Goal: Navigation & Orientation: Find specific page/section

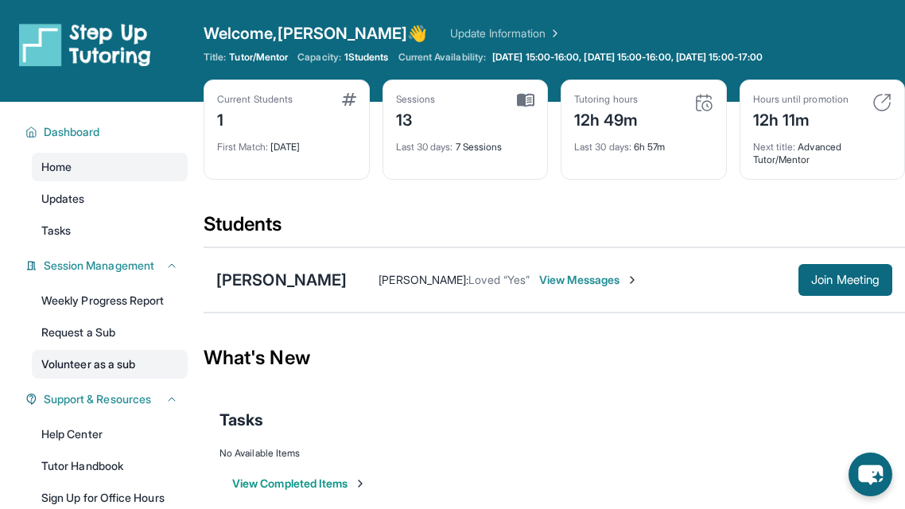
click at [122, 370] on link "Volunteer as a sub" at bounding box center [110, 364] width 156 height 29
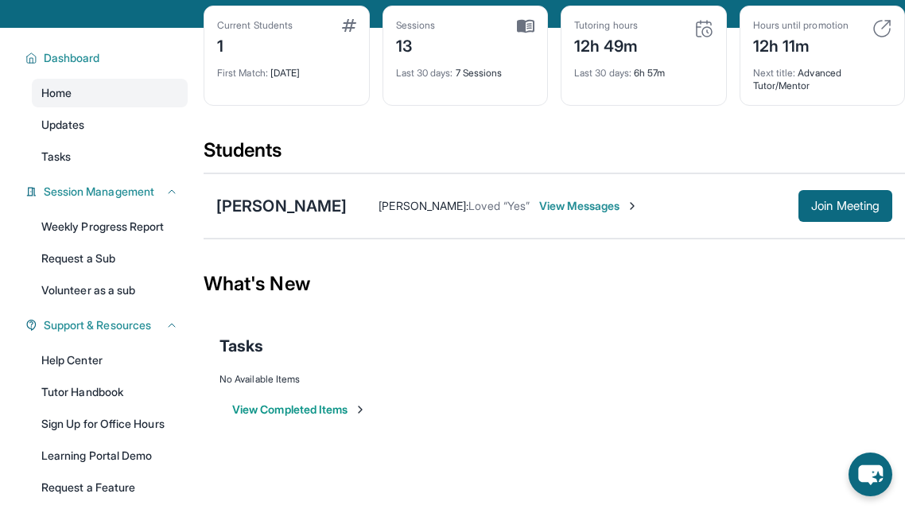
scroll to position [75, 0]
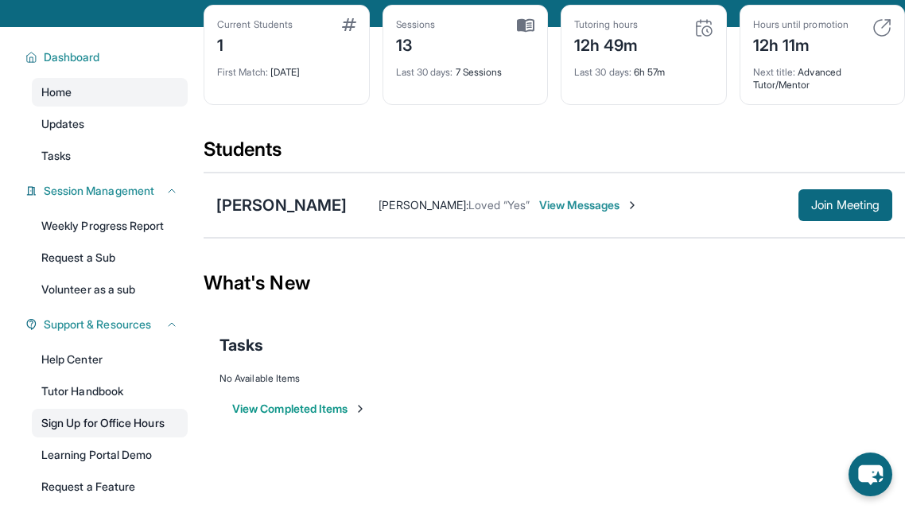
click at [79, 429] on link "Sign Up for Office Hours" at bounding box center [110, 423] width 156 height 29
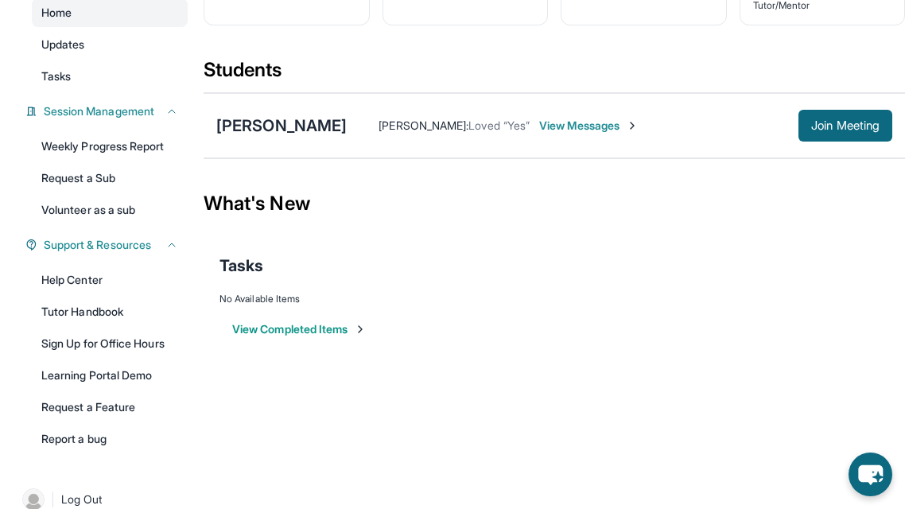
scroll to position [178, 0]
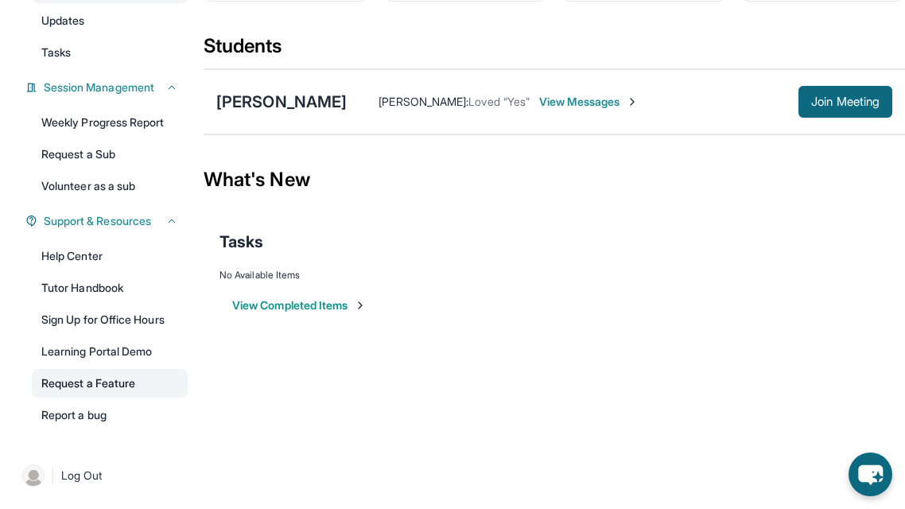
click at [127, 389] on link "Request a Feature" at bounding box center [110, 383] width 156 height 29
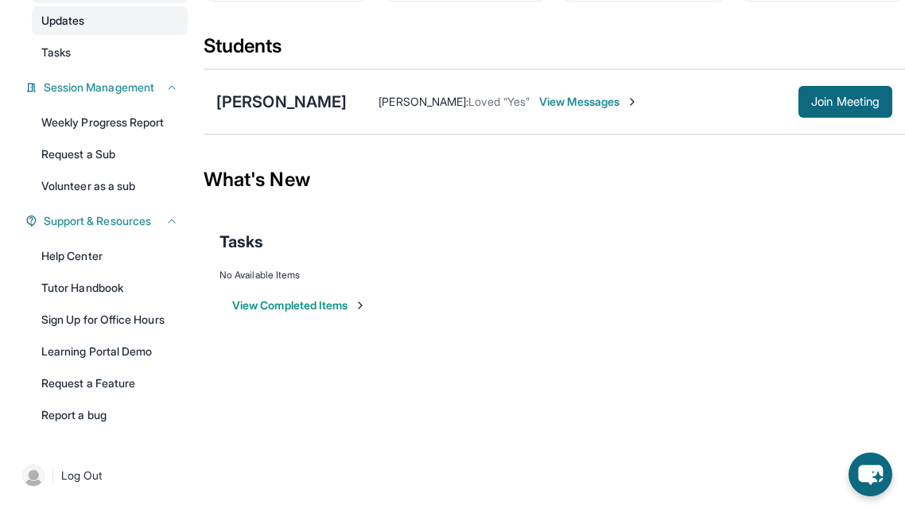
click at [161, 17] on link "Updates" at bounding box center [110, 20] width 156 height 29
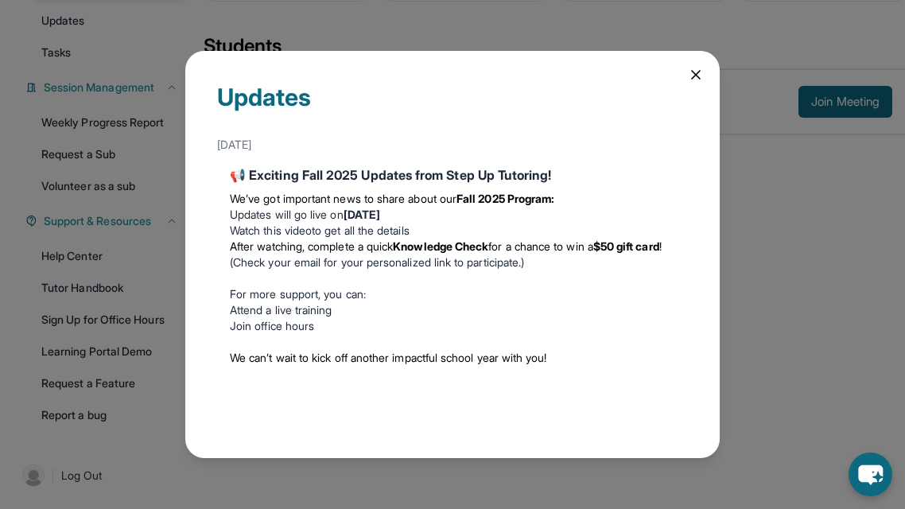
click at [697, 71] on icon at bounding box center [696, 75] width 16 height 16
